Goal: Information Seeking & Learning: Understand process/instructions

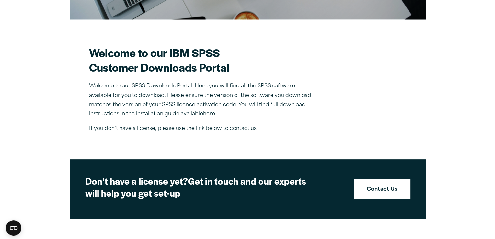
scroll to position [194, 0]
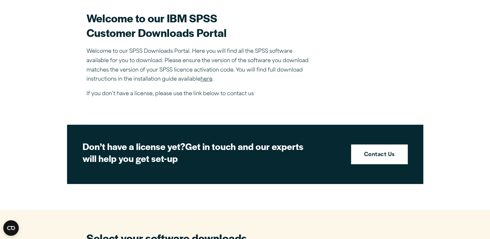
click at [207, 77] on link "here" at bounding box center [206, 79] width 12 height 5
click at [207, 78] on link "here" at bounding box center [206, 79] width 12 height 5
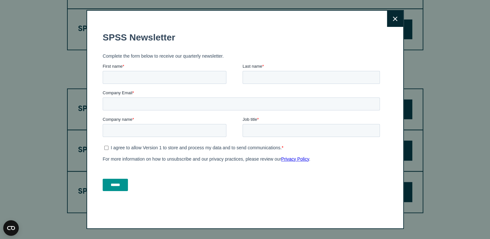
scroll to position [421, 0]
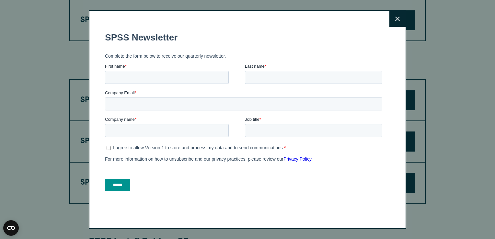
click at [390, 19] on button "Close" at bounding box center [397, 19] width 16 height 16
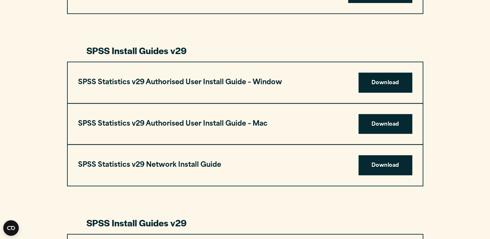
scroll to position [615, 0]
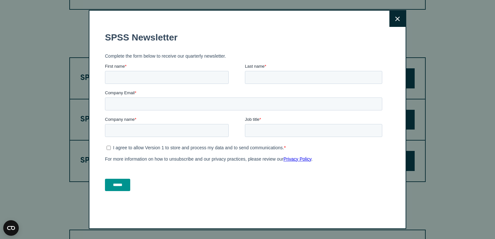
click at [395, 20] on icon at bounding box center [397, 19] width 5 height 5
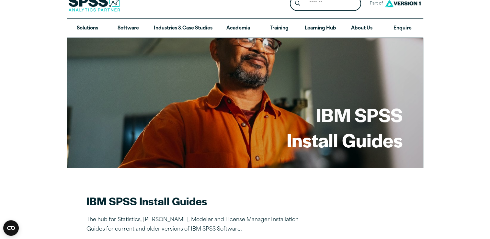
scroll to position [0, 0]
